Goal: Transaction & Acquisition: Purchase product/service

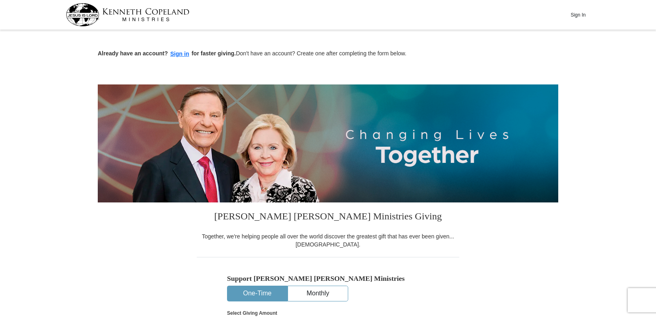
scroll to position [165, 0]
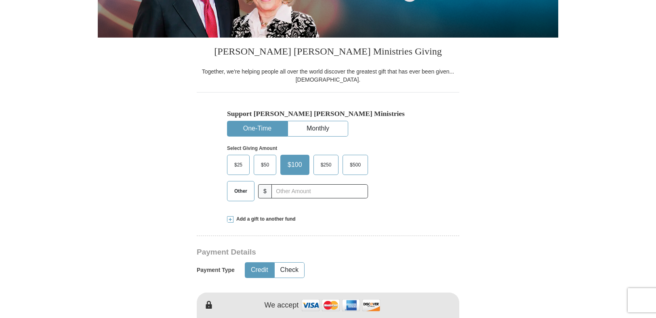
drag, startPoint x: 267, startPoint y: 164, endPoint x: 257, endPoint y: 137, distance: 28.9
click at [267, 164] on span "$50" at bounding box center [265, 165] width 16 height 12
click at [0, 0] on input "$50" at bounding box center [0, 0] width 0 height 0
click at [252, 130] on button "One-Time" at bounding box center [257, 128] width 60 height 15
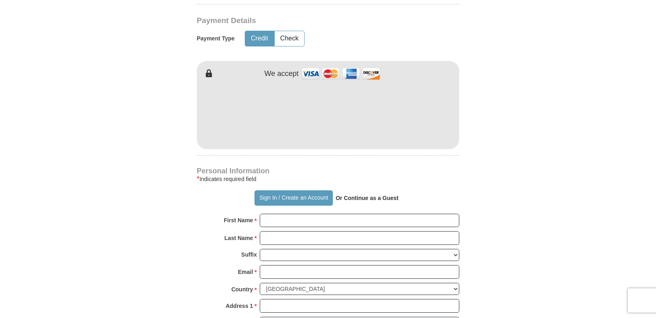
scroll to position [412, 0]
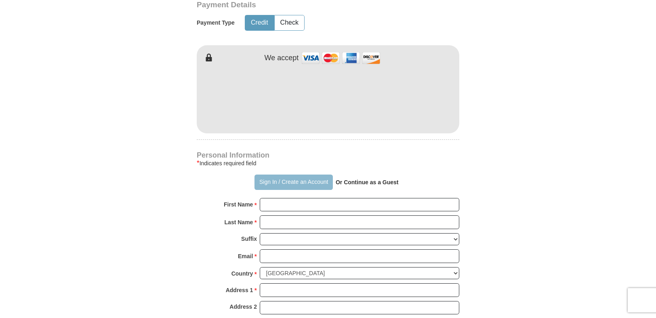
click at [266, 182] on button "Sign In / Create an Account" at bounding box center [293, 181] width 78 height 15
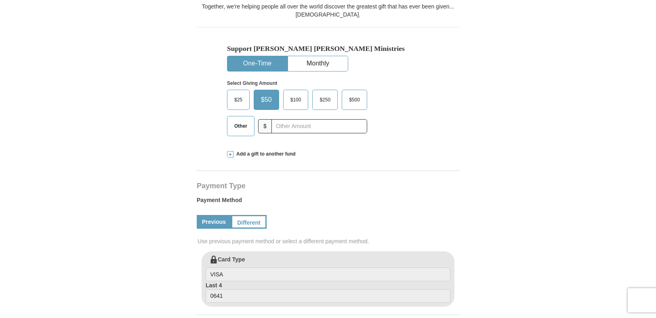
select select "CO"
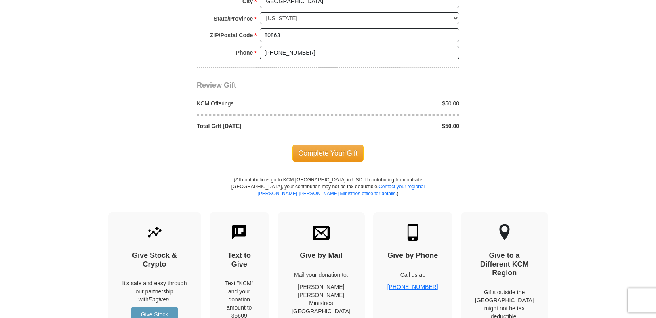
scroll to position [700, 0]
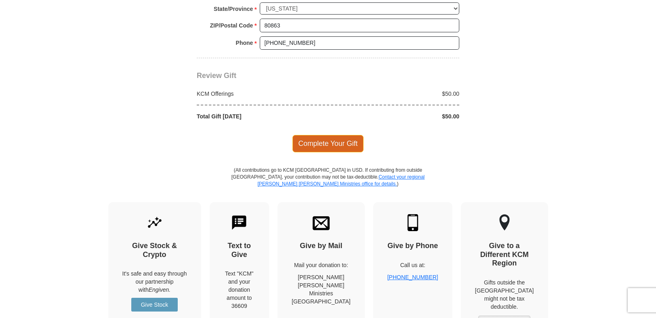
click at [329, 144] on span "Complete Your Gift" at bounding box center [327, 143] width 71 height 17
